Goal: Information Seeking & Learning: Learn about a topic

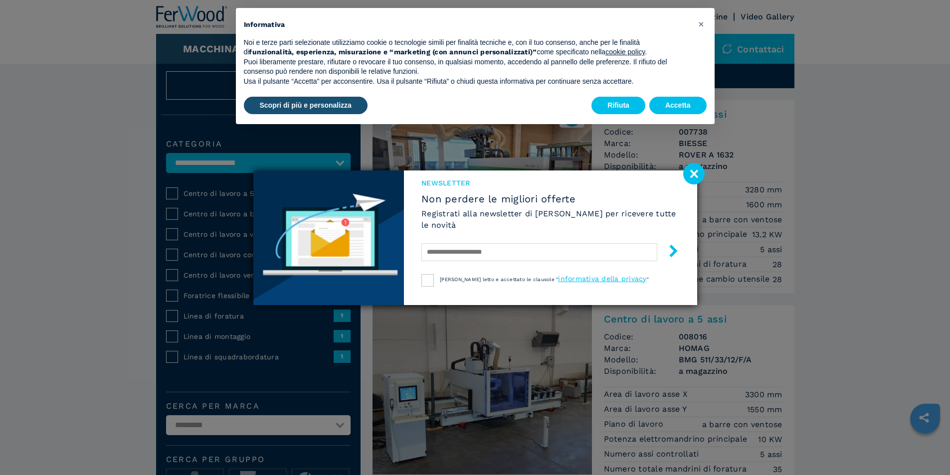
scroll to position [50, 0]
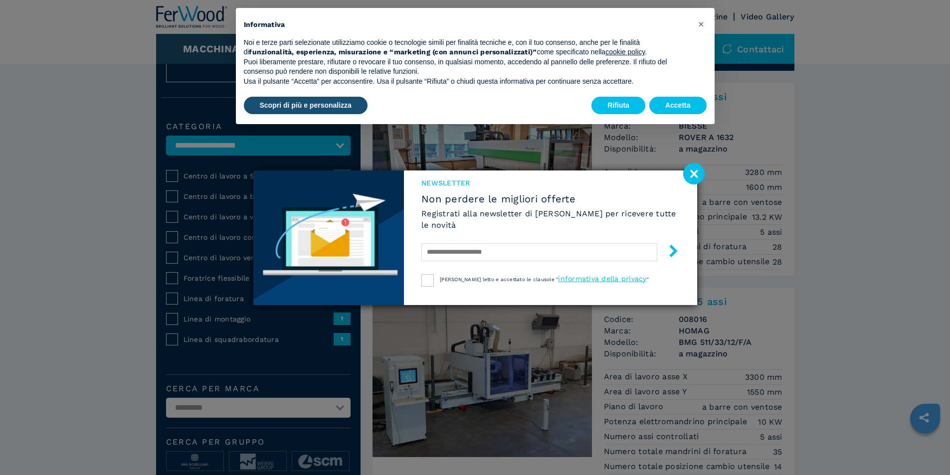
click at [694, 177] on image at bounding box center [693, 173] width 21 height 21
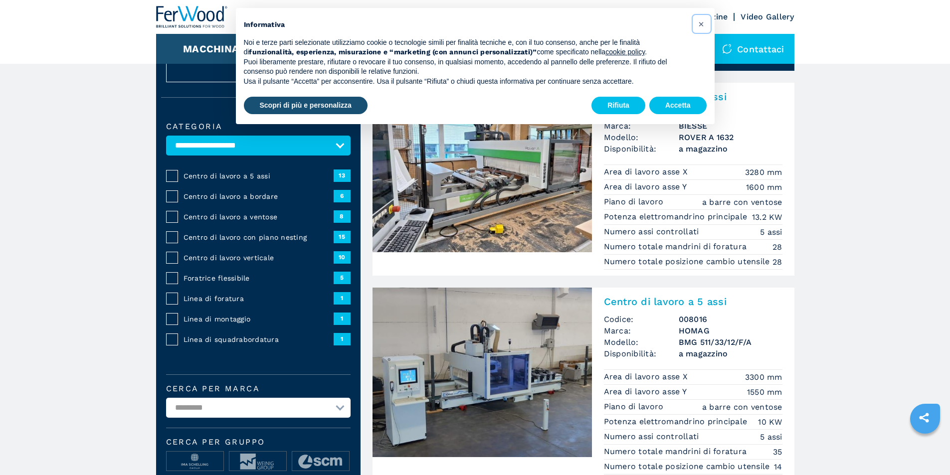
click at [703, 23] on span "×" at bounding box center [701, 24] width 6 height 12
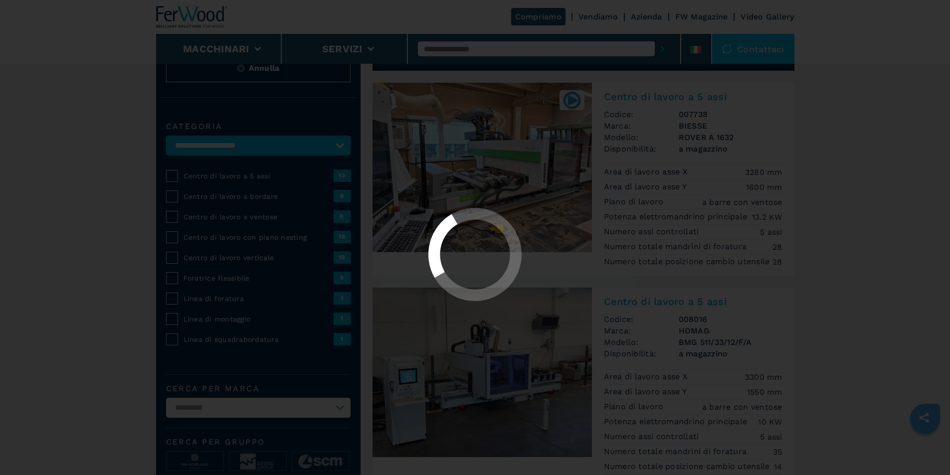
select select "**********"
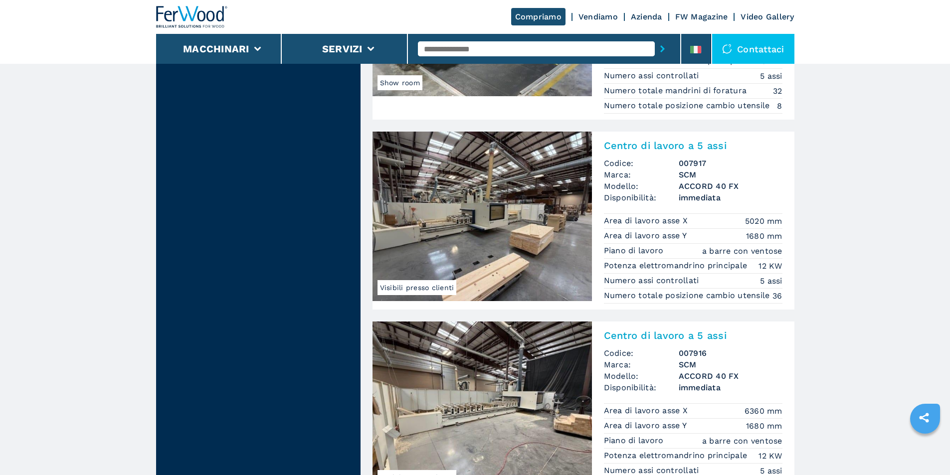
scroll to position [2244, 0]
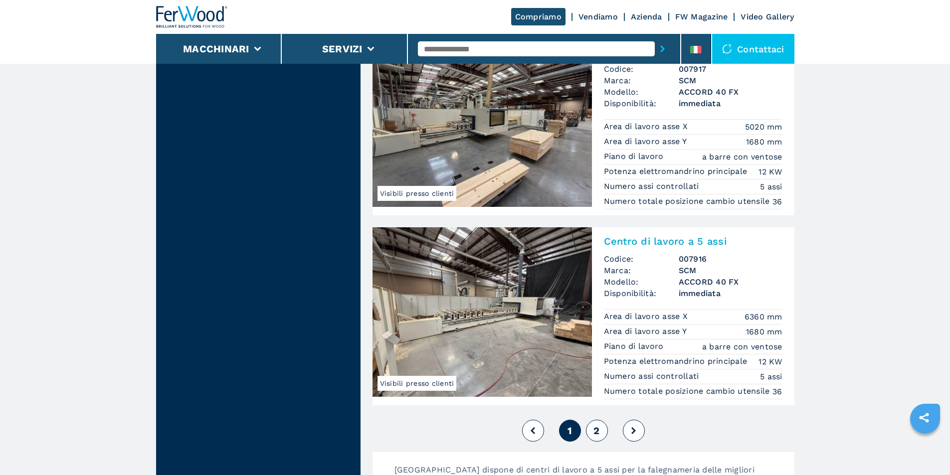
click at [597, 437] on span "2" at bounding box center [597, 431] width 6 height 12
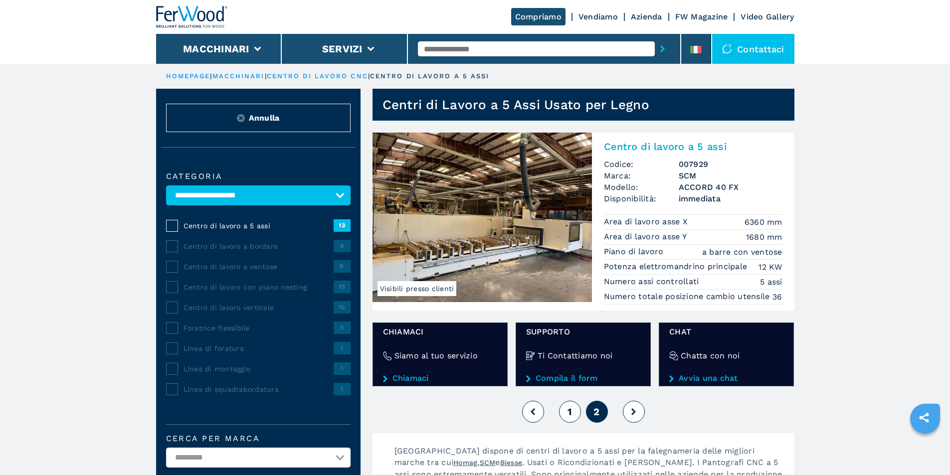
click at [555, 408] on div "1 2" at bounding box center [584, 411] width 422 height 27
click at [567, 412] on button "1" at bounding box center [570, 412] width 22 height 22
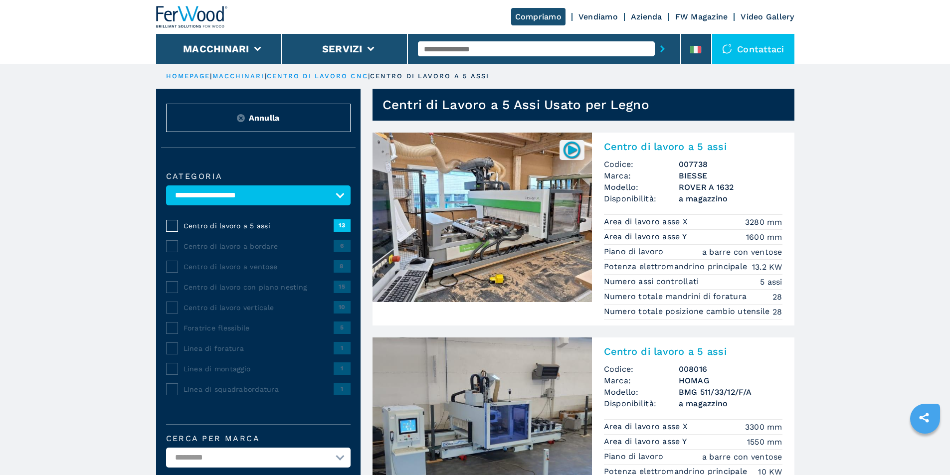
click at [546, 194] on img at bounding box center [482, 218] width 219 height 170
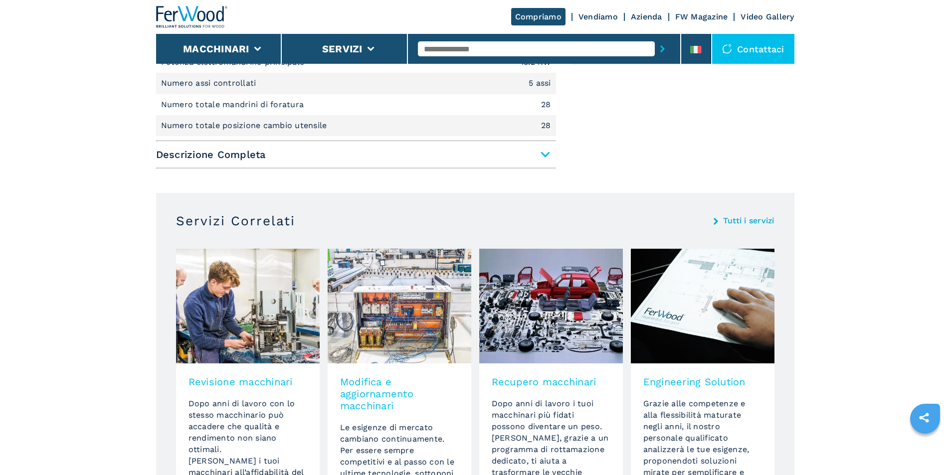
scroll to position [399, 0]
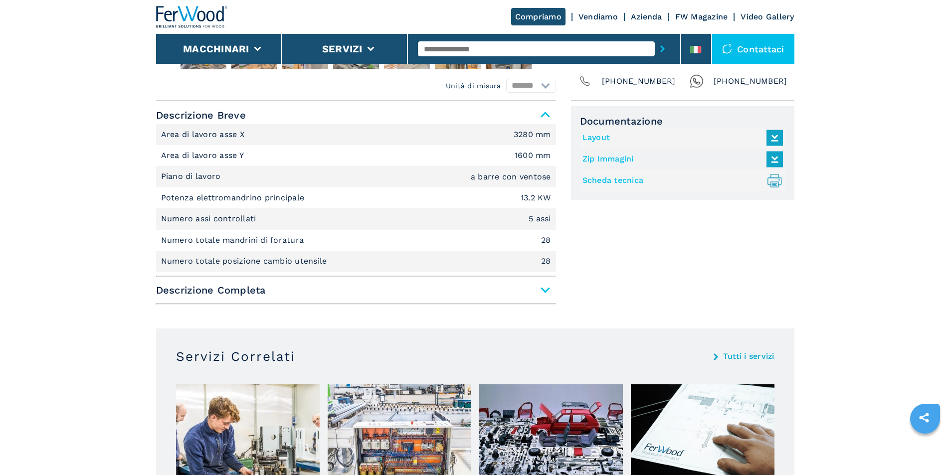
click at [542, 290] on span "Descrizione Completa" at bounding box center [356, 290] width 400 height 18
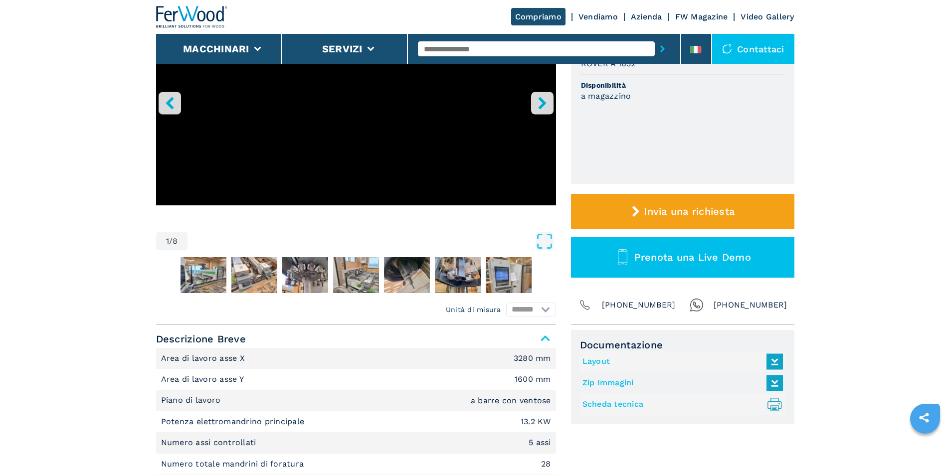
scroll to position [50, 0]
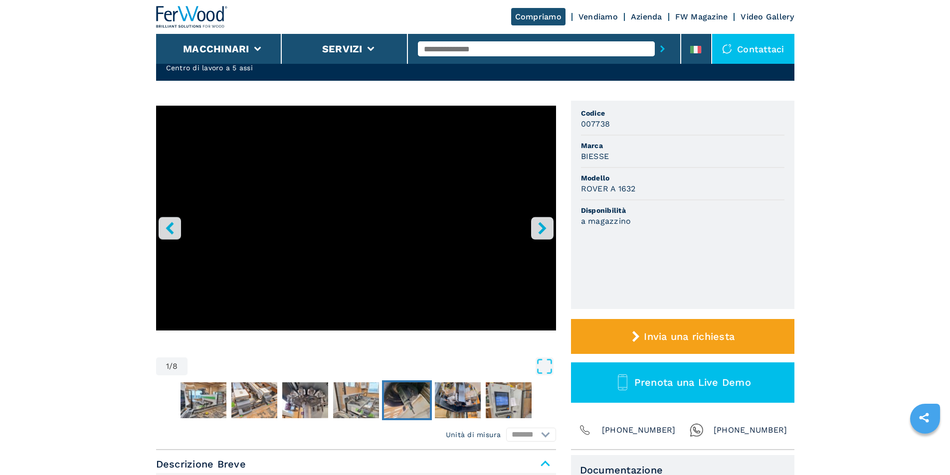
click at [403, 391] on img "Go to Slide 6" at bounding box center [407, 401] width 46 height 36
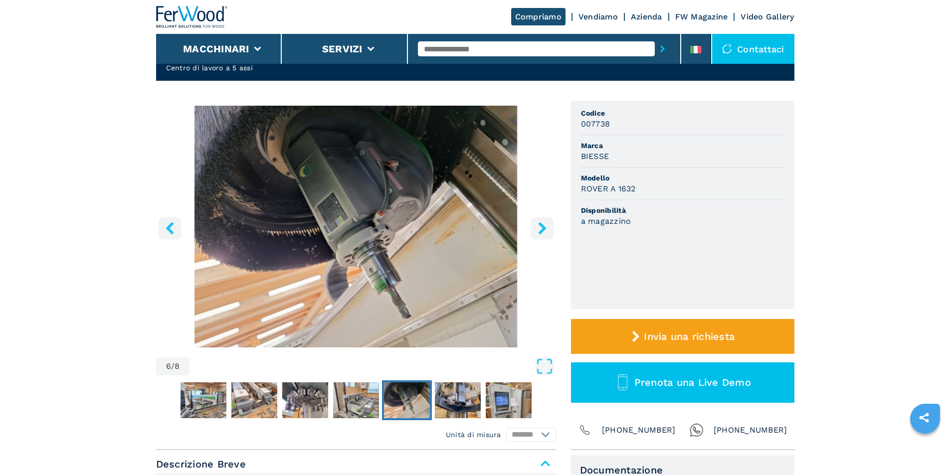
click at [543, 229] on icon "right-button" at bounding box center [542, 228] width 8 height 12
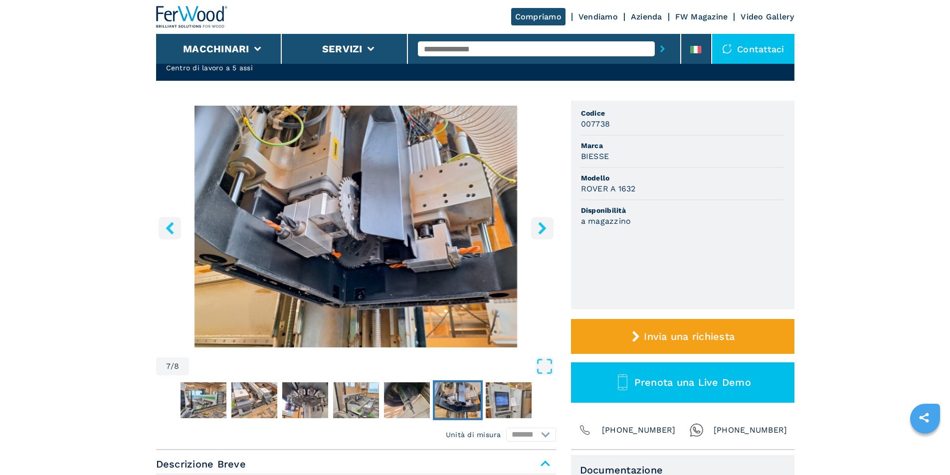
click at [543, 229] on icon "right-button" at bounding box center [542, 228] width 8 height 12
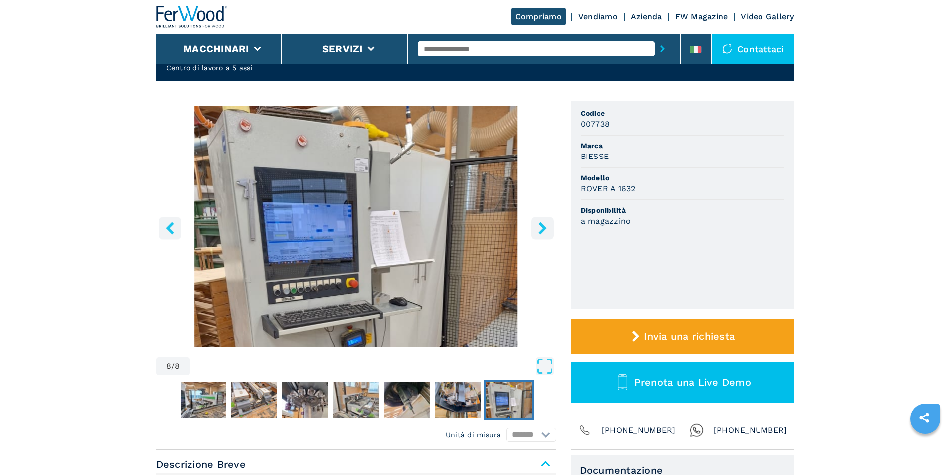
click at [543, 229] on icon "right-button" at bounding box center [542, 228] width 8 height 12
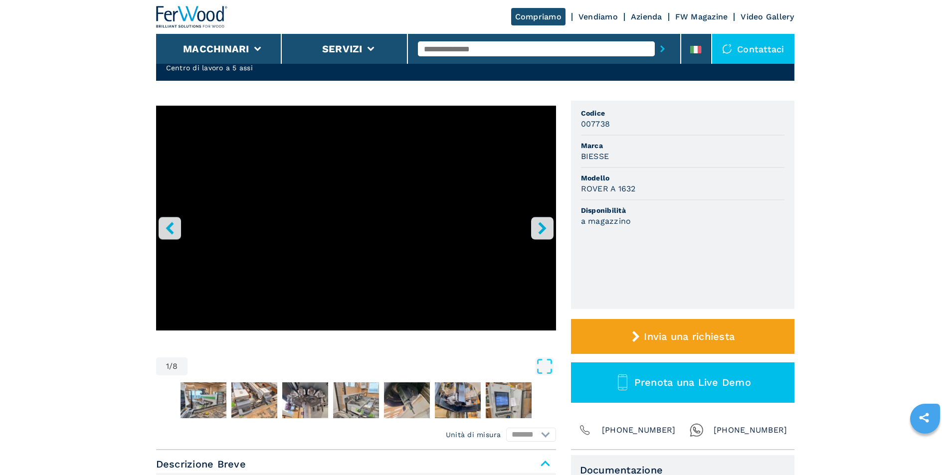
click at [543, 229] on icon "right-button" at bounding box center [542, 228] width 8 height 12
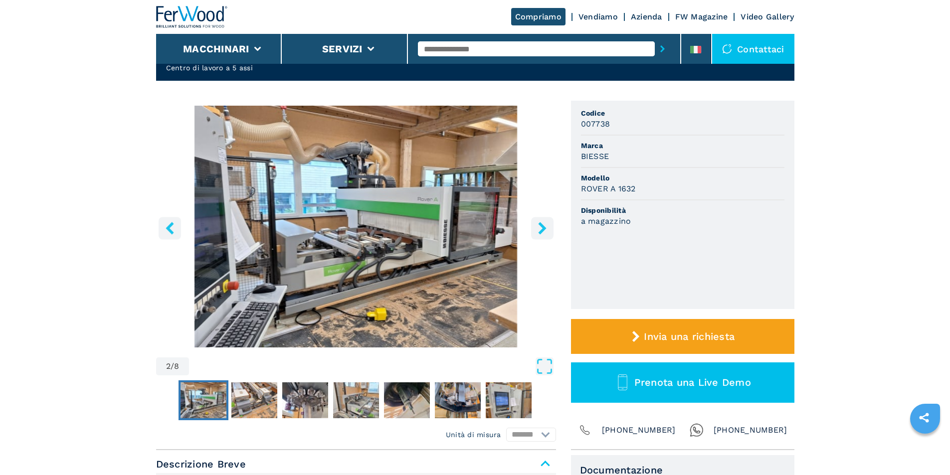
click at [543, 229] on icon "right-button" at bounding box center [542, 228] width 8 height 12
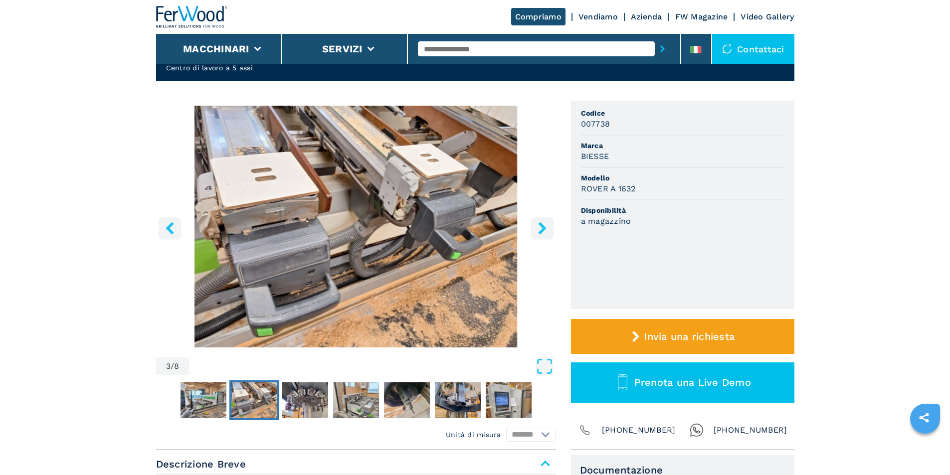
click at [543, 229] on icon "right-button" at bounding box center [542, 228] width 8 height 12
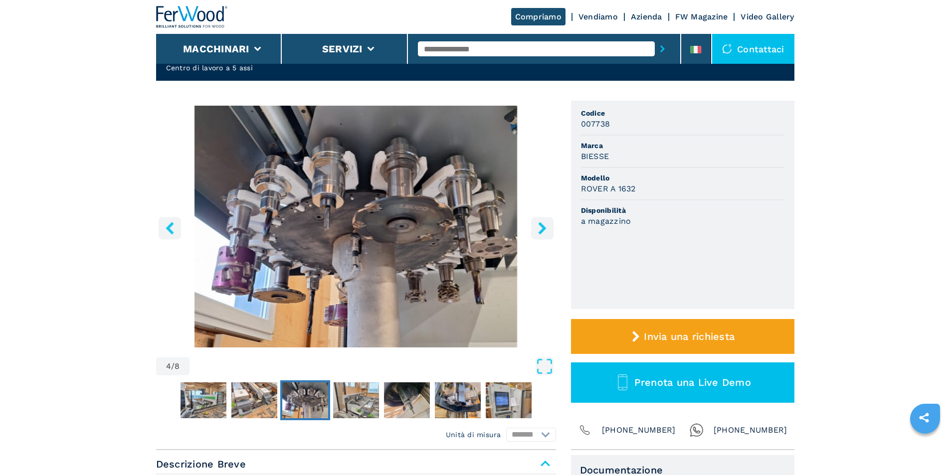
click at [543, 229] on icon "right-button" at bounding box center [542, 228] width 8 height 12
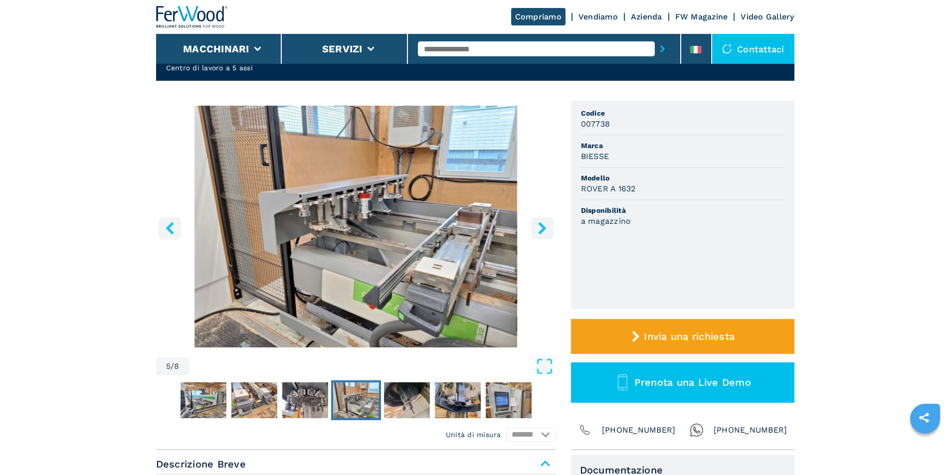
click at [543, 229] on icon "right-button" at bounding box center [542, 228] width 8 height 12
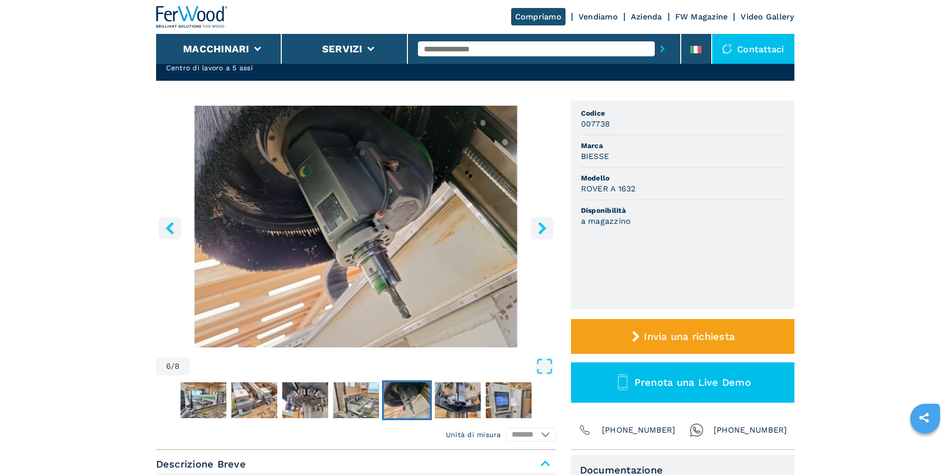
click at [543, 229] on icon "right-button" at bounding box center [542, 228] width 8 height 12
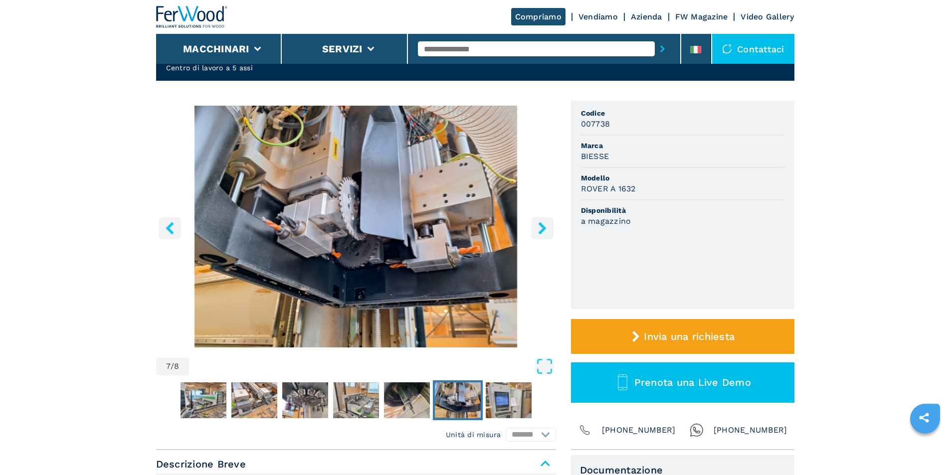
click at [543, 229] on icon "right-button" at bounding box center [542, 228] width 8 height 12
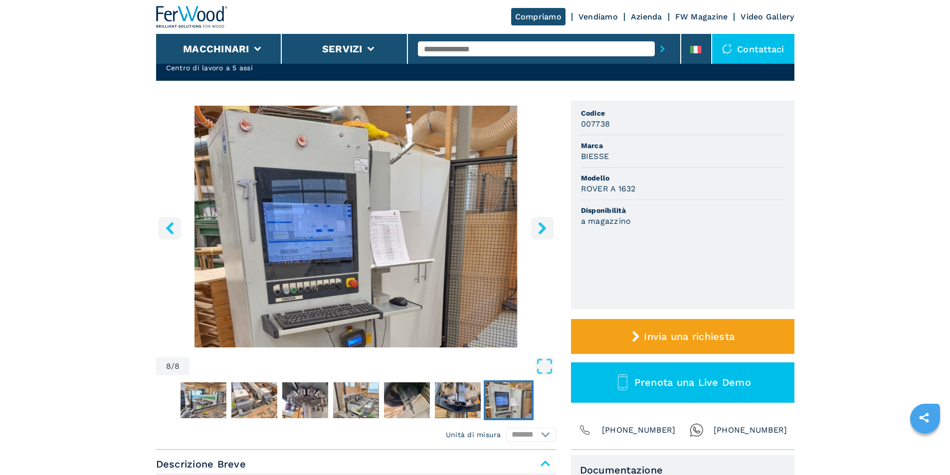
click at [543, 229] on icon "right-button" at bounding box center [542, 228] width 8 height 12
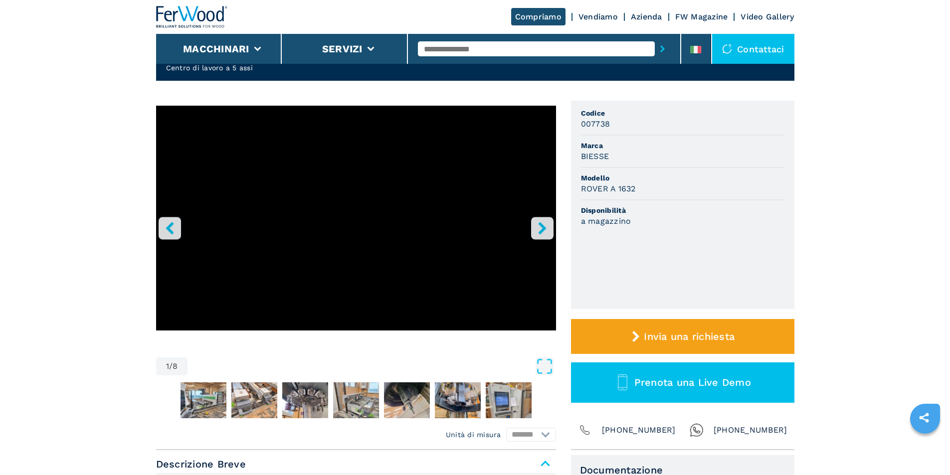
click at [543, 229] on icon "right-button" at bounding box center [542, 228] width 8 height 12
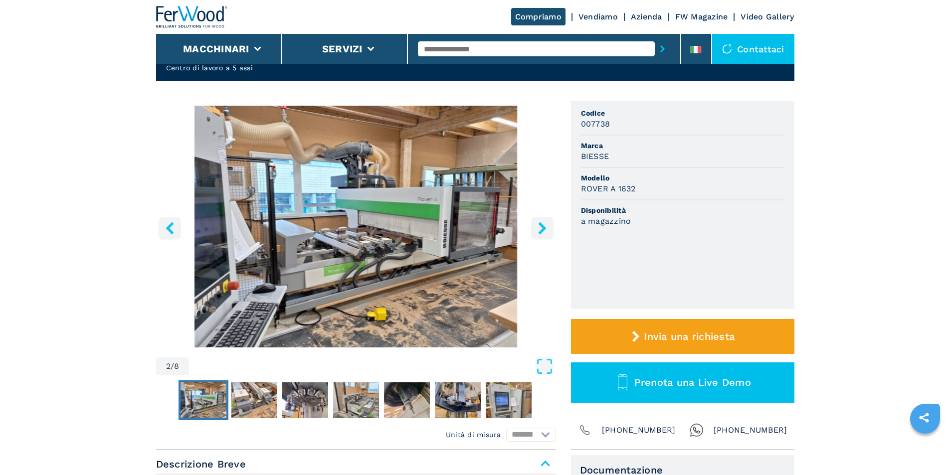
scroll to position [0, 0]
